Goal: Information Seeking & Learning: Learn about a topic

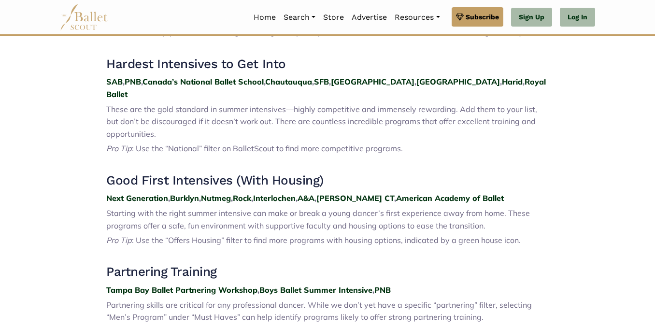
scroll to position [386, 0]
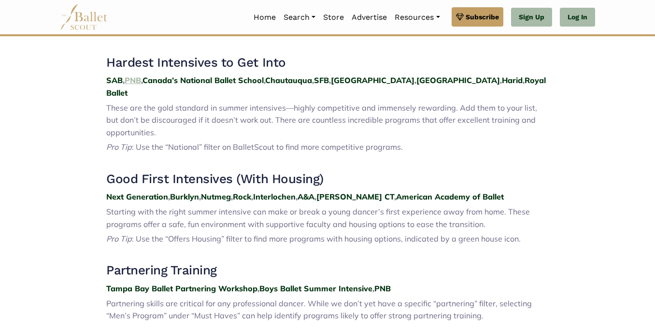
click at [140, 82] on strong "PNB" at bounding box center [133, 80] width 16 height 10
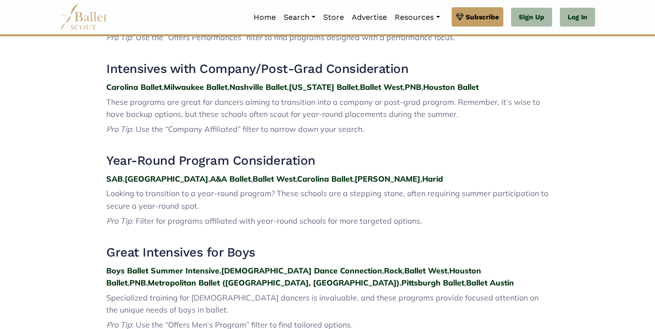
scroll to position [756, 0]
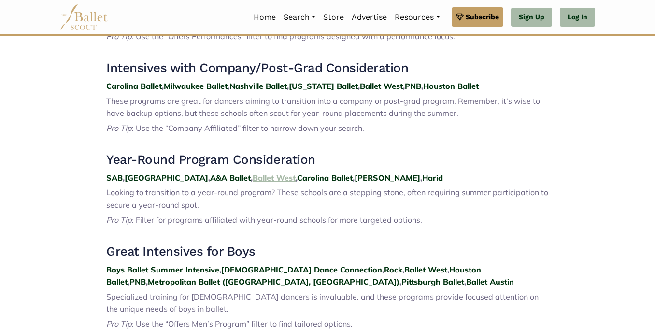
click at [252, 173] on strong "Ballet West" at bounding box center [273, 178] width 43 height 10
